Goal: Task Accomplishment & Management: Use online tool/utility

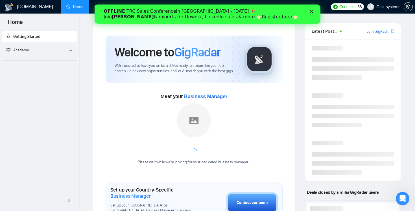
click at [312, 10] on polygon "Закрити" at bounding box center [311, 11] width 3 height 3
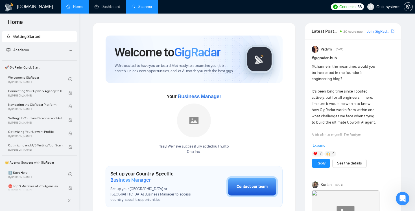
click at [133, 8] on link "Scanner" at bounding box center [142, 6] width 21 height 5
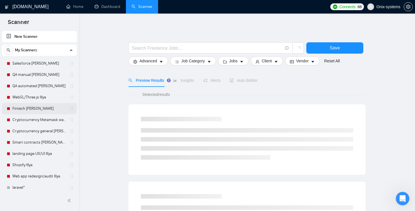
scroll to position [116, 0]
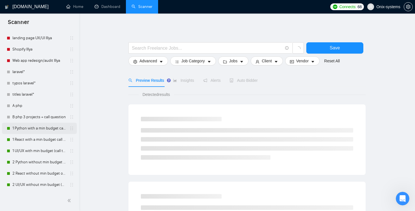
click at [34, 127] on link "1 Python with a min budget call to act" at bounding box center [39, 128] width 54 height 11
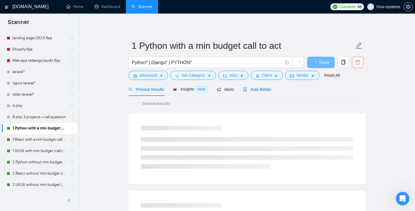
click at [261, 87] on div "Auto Bidder" at bounding box center [257, 89] width 28 height 6
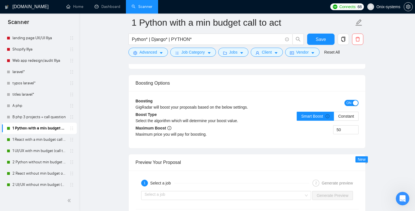
scroll to position [1047, 0]
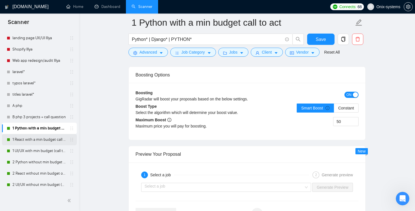
click at [38, 141] on link "1 React with a min budget call to act." at bounding box center [39, 139] width 54 height 11
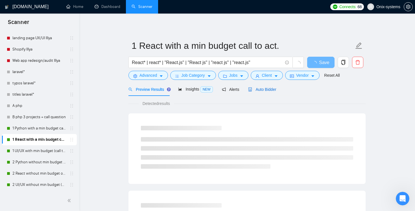
click at [264, 90] on span "Auto Bidder" at bounding box center [262, 89] width 28 height 5
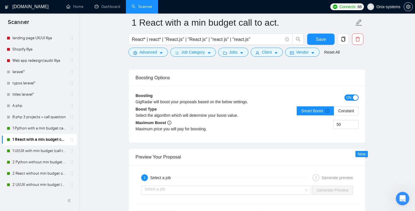
scroll to position [1030, 0]
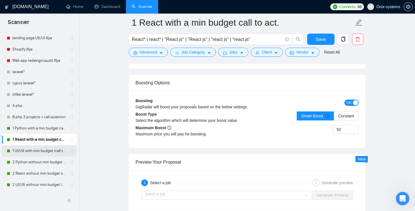
click at [47, 152] on link "1 UI/UX with min budget (call to act)" at bounding box center [39, 151] width 54 height 11
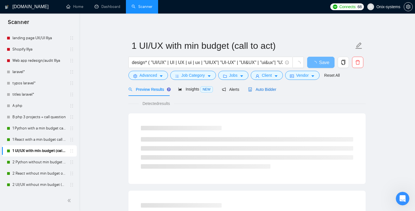
click at [270, 88] on span "Auto Bidder" at bounding box center [262, 89] width 28 height 5
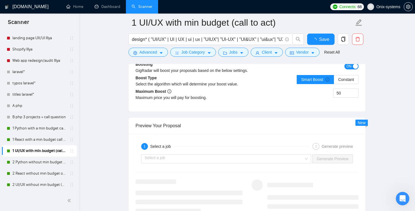
scroll to position [1015, 0]
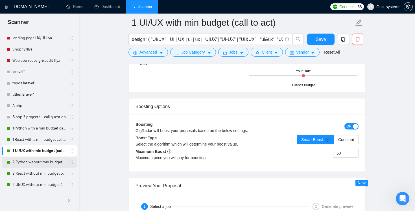
click at [47, 161] on link "2 Python without min budget with open Quest." at bounding box center [39, 162] width 54 height 11
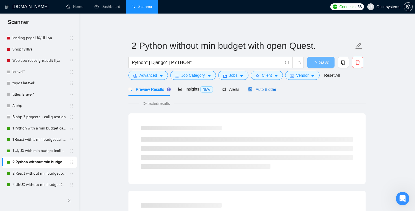
click at [274, 88] on span "Auto Bidder" at bounding box center [262, 89] width 28 height 5
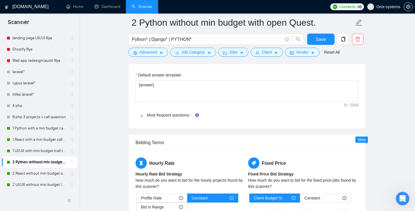
scroll to position [838, 0]
click at [50, 174] on link "2 React without min budget open Quest." at bounding box center [39, 173] width 54 height 11
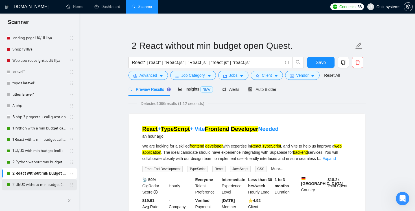
click at [27, 189] on link "2 UI/UX without min budget (open question)" at bounding box center [39, 184] width 54 height 11
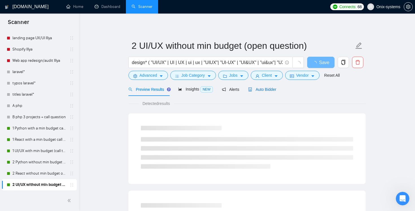
click at [276, 88] on span "Auto Bidder" at bounding box center [262, 89] width 28 height 5
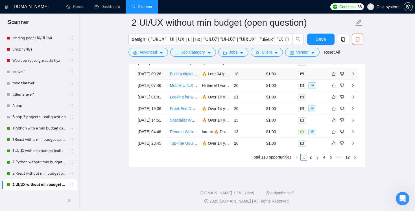
scroll to position [1552, 0]
click at [32, 8] on h1 "[DOMAIN_NAME]" at bounding box center [30, 7] width 36 height 14
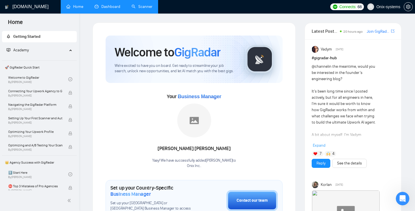
click at [104, 4] on link "Dashboard" at bounding box center [108, 6] width 26 height 5
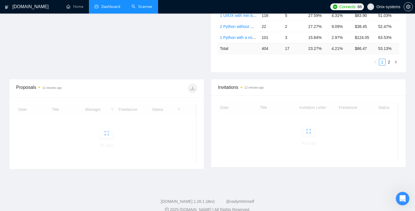
scroll to position [153, 0]
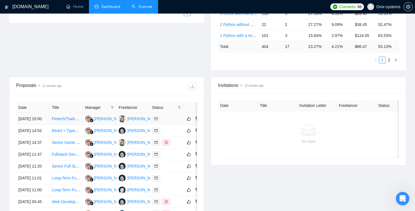
click at [72, 121] on link "Fintech/Trading UI/UX for Day Trading Application" at bounding box center [95, 119] width 87 height 5
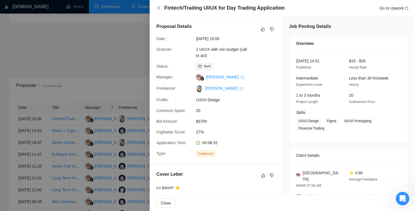
click at [145, 68] on div at bounding box center [207, 105] width 415 height 211
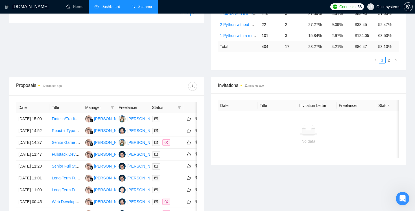
click at [148, 5] on link "Scanner" at bounding box center [142, 6] width 21 height 5
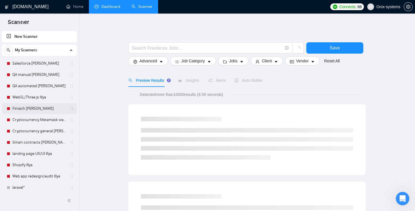
scroll to position [116, 0]
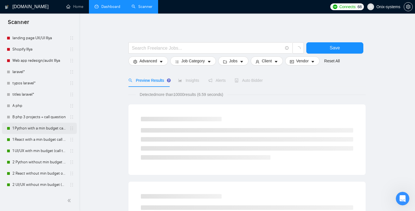
click at [31, 127] on link "1 Python with a min budget call to act" at bounding box center [39, 128] width 54 height 11
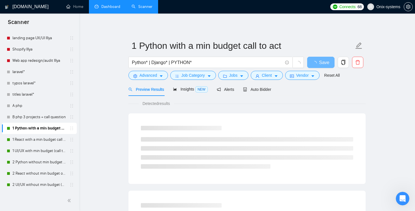
click at [277, 88] on div "Preview Results Insights NEW Alerts Auto Bidder" at bounding box center [247, 89] width 237 height 13
click at [267, 88] on span "Auto Bidder" at bounding box center [257, 89] width 28 height 5
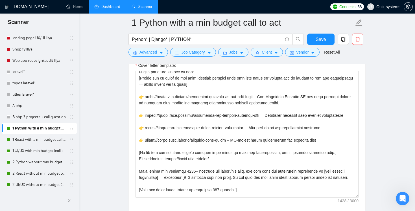
scroll to position [37, 0]
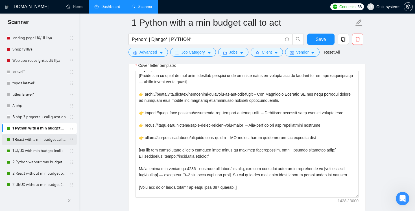
click at [47, 140] on link "1 React with a min budget call to act." at bounding box center [39, 139] width 54 height 11
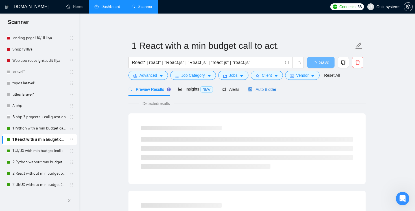
click at [266, 90] on span "Auto Bidder" at bounding box center [262, 89] width 28 height 5
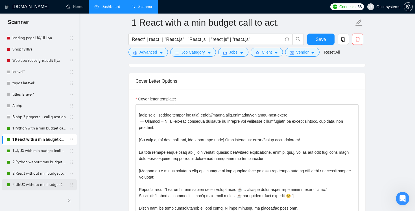
scroll to position [643, 0]
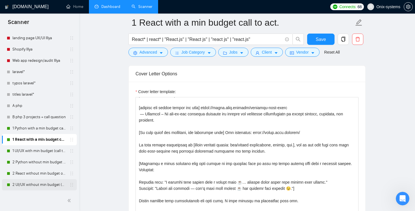
click at [33, 184] on link "2 UI/UX without min budget (open question)" at bounding box center [39, 184] width 54 height 11
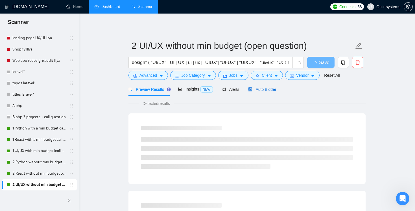
click at [264, 89] on span "Auto Bidder" at bounding box center [262, 89] width 28 height 5
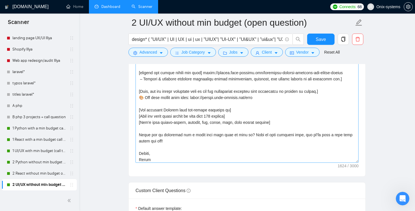
scroll to position [79, 0]
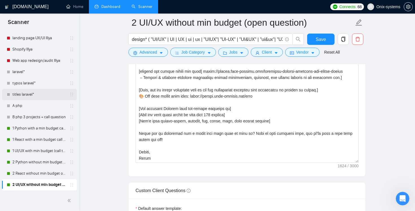
click at [9, 97] on div "titles laravel*" at bounding box center [40, 94] width 67 height 11
